Goal: Task Accomplishment & Management: Manage account settings

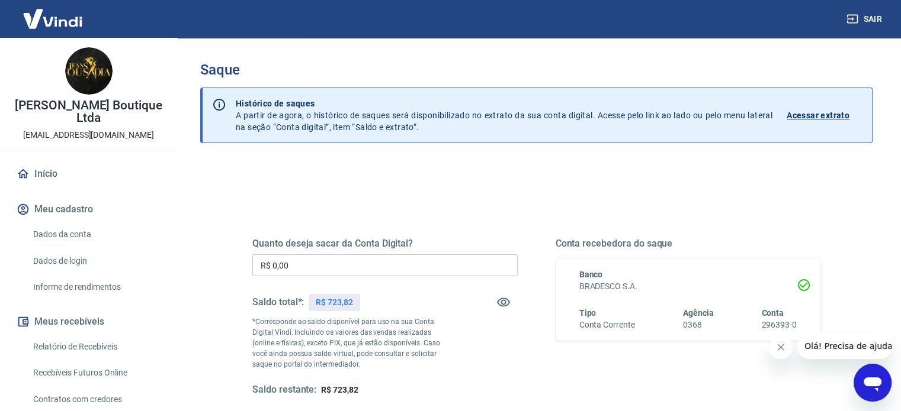
click at [405, 267] on input "R$ 0,00" at bounding box center [384, 266] width 265 height 22
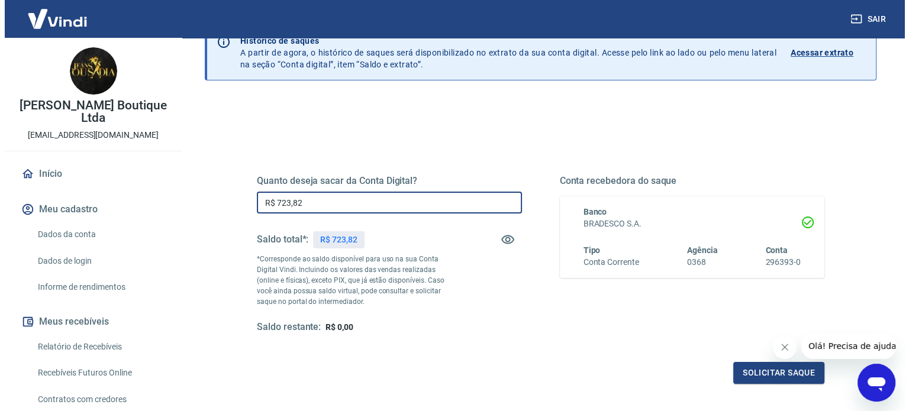
scroll to position [173, 0]
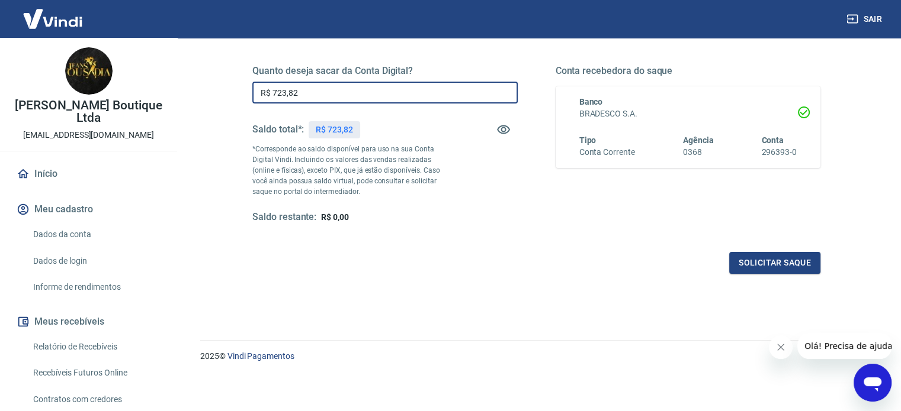
type input "R$ 723,82"
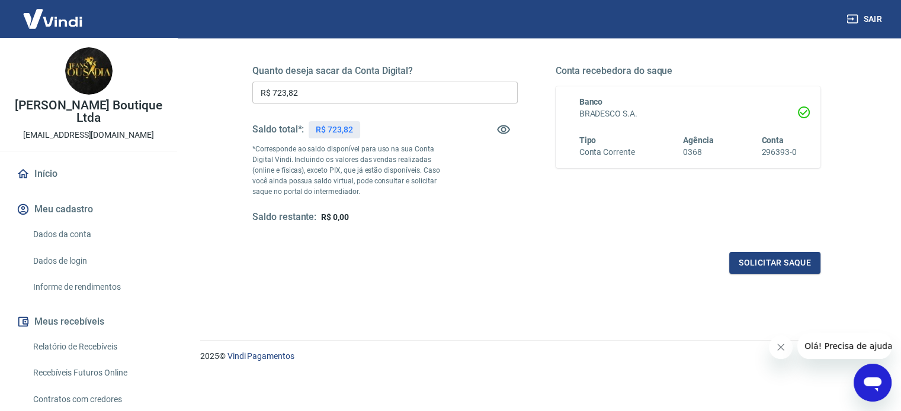
click at [779, 353] on button "Fechar mensagem da empresa" at bounding box center [780, 348] width 24 height 24
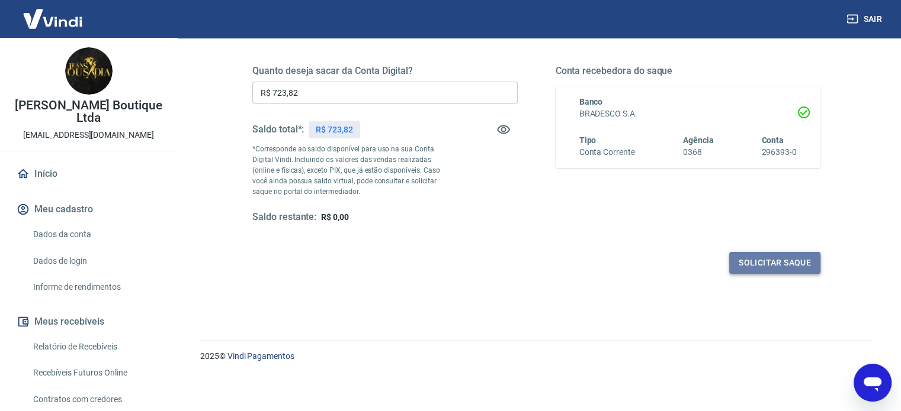
click at [784, 267] on button "Solicitar saque" at bounding box center [774, 263] width 91 height 22
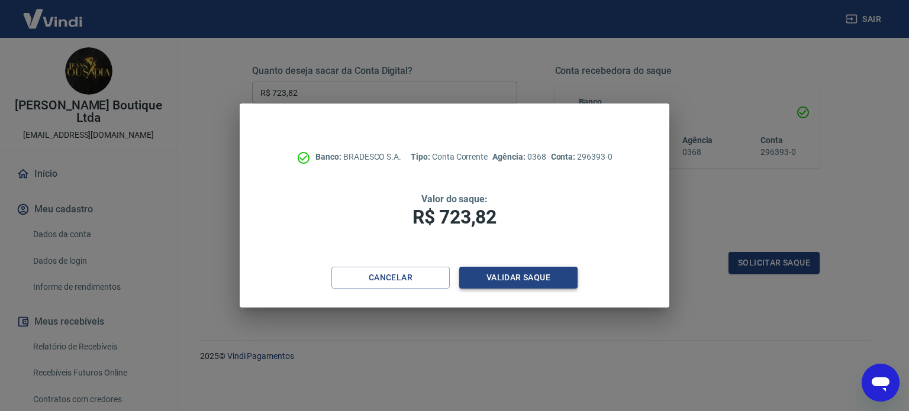
click at [516, 273] on button "Validar saque" at bounding box center [518, 278] width 118 height 22
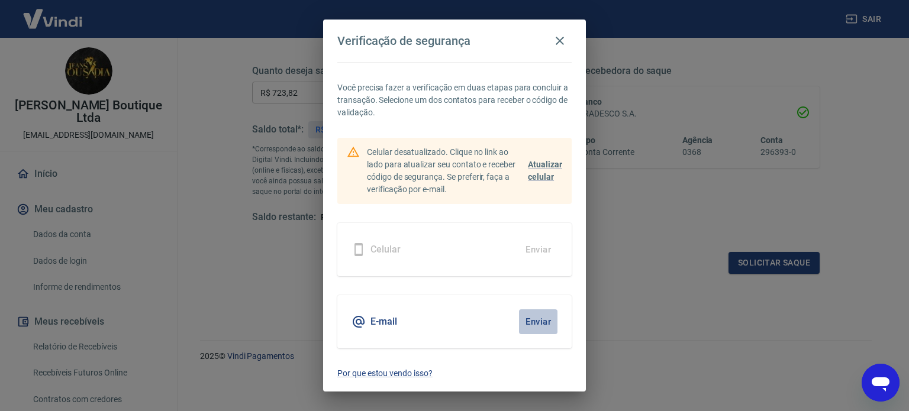
click at [539, 326] on button "Enviar" at bounding box center [538, 322] width 38 height 25
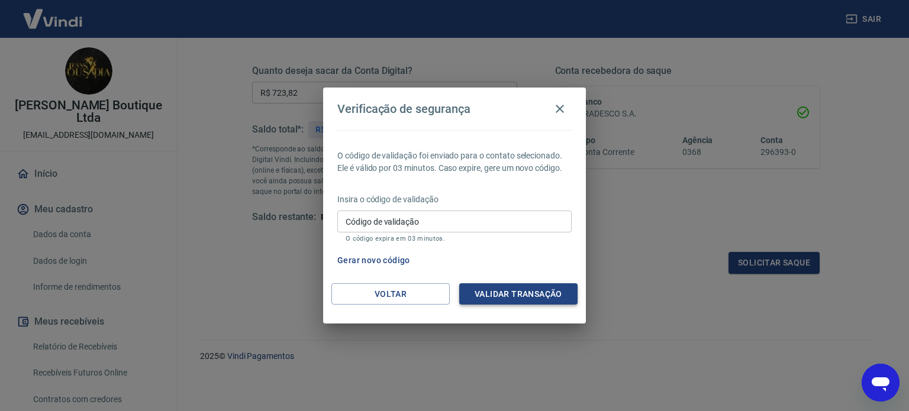
click at [520, 291] on button "Validar transação" at bounding box center [518, 295] width 118 height 22
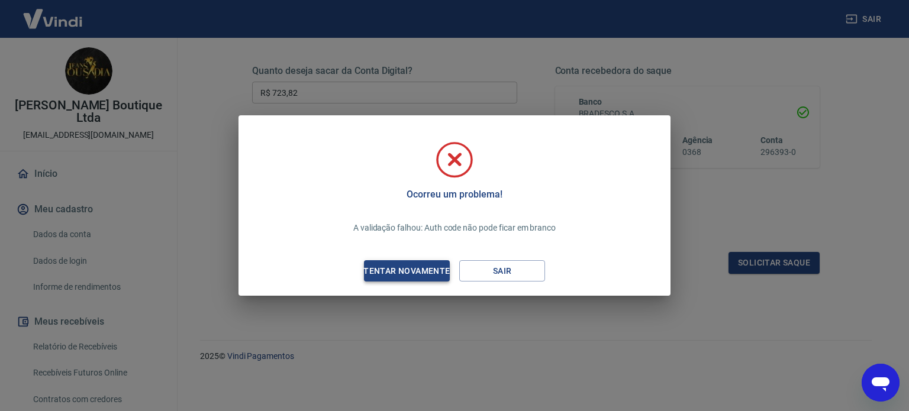
click at [426, 271] on div "Tentar novamente" at bounding box center [406, 271] width 115 height 15
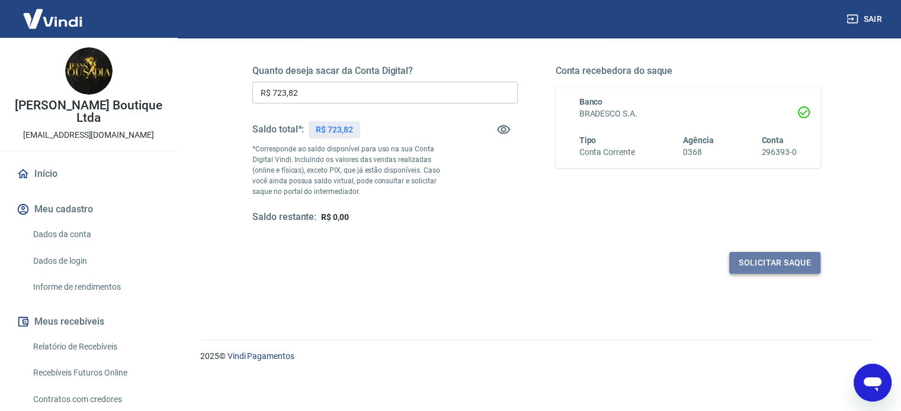
click at [774, 262] on button "Solicitar saque" at bounding box center [774, 263] width 91 height 22
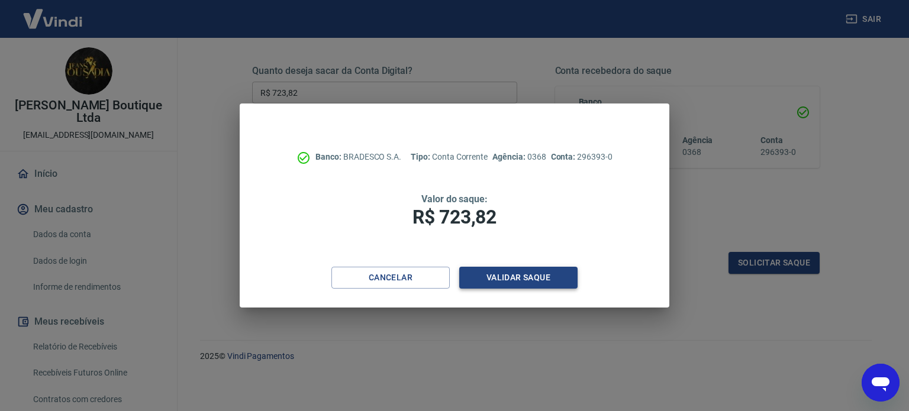
click at [528, 279] on button "Validar saque" at bounding box center [518, 278] width 118 height 22
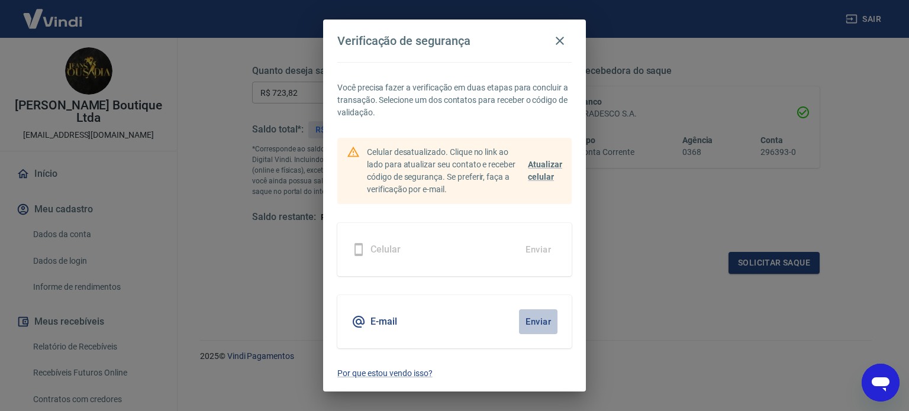
click at [540, 321] on button "Enviar" at bounding box center [538, 322] width 38 height 25
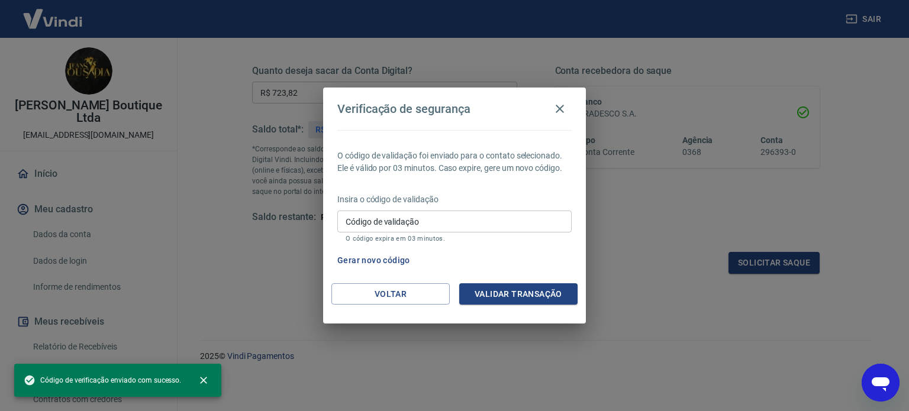
click at [478, 223] on input "Código de validação" at bounding box center [454, 222] width 234 height 22
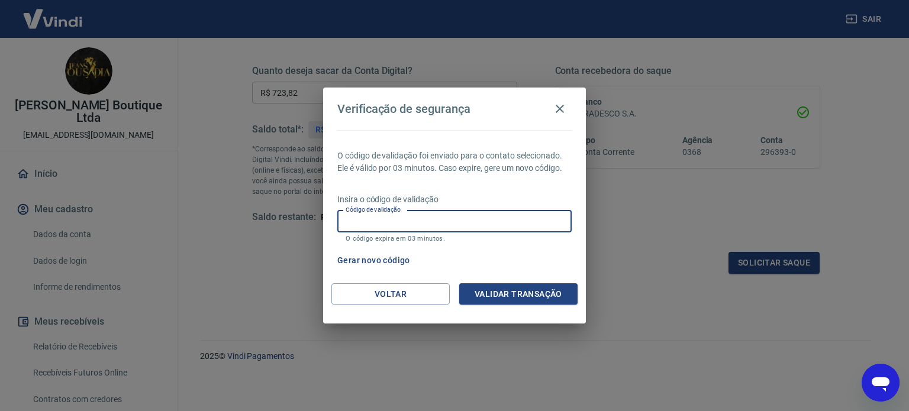
paste input "243676"
type input "243676"
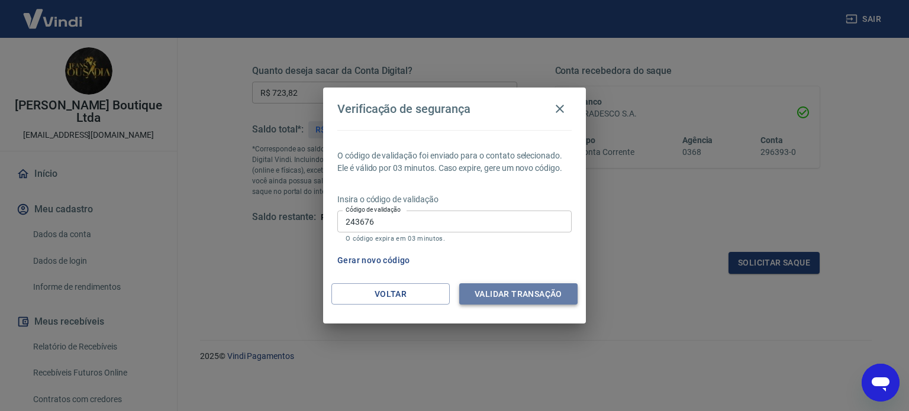
click at [532, 289] on button "Validar transação" at bounding box center [518, 295] width 118 height 22
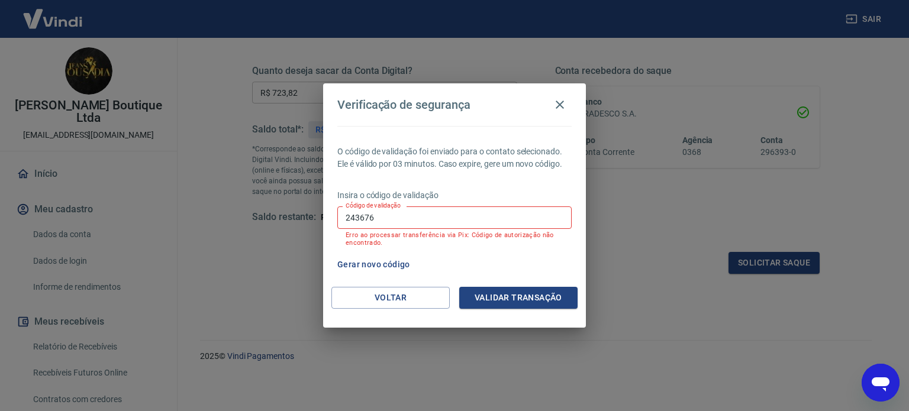
click at [462, 224] on input "243676" at bounding box center [454, 218] width 234 height 22
type input "179525"
click at [571, 305] on button "Validar transação" at bounding box center [518, 298] width 118 height 22
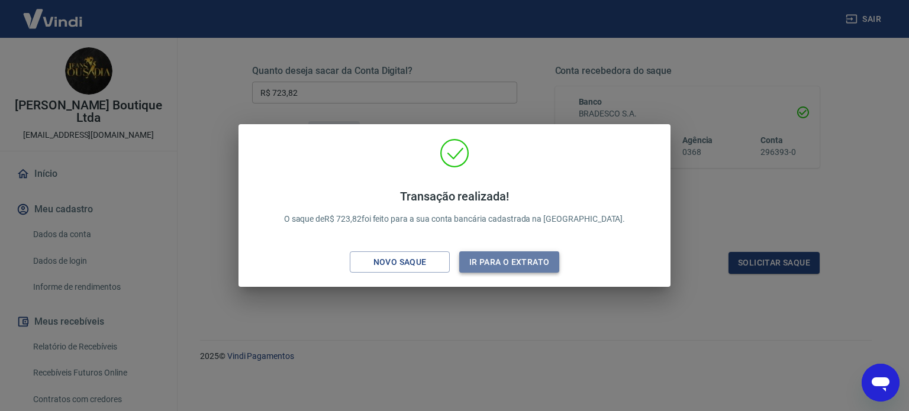
click at [500, 259] on button "Ir para o extrato" at bounding box center [509, 263] width 100 height 22
